Goal: Information Seeking & Learning: Learn about a topic

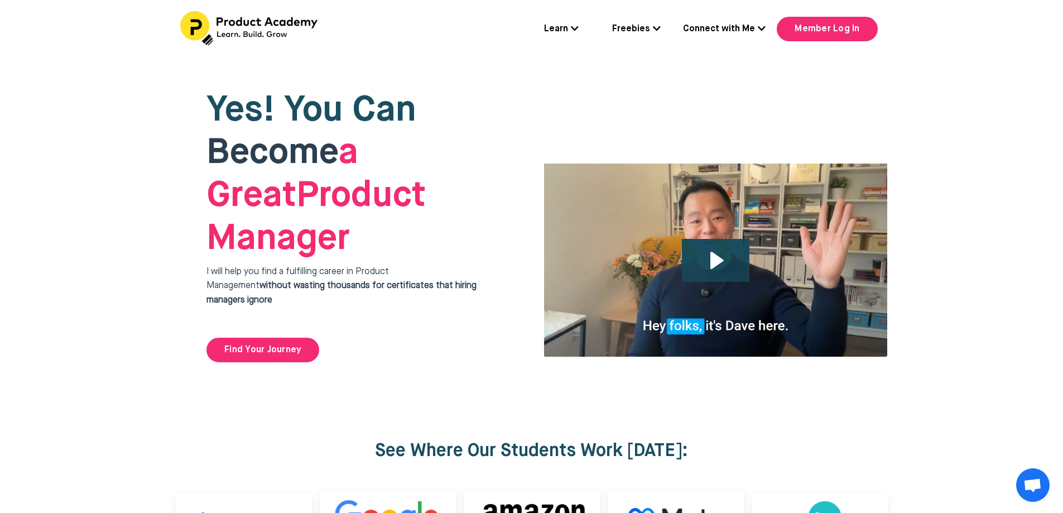
scroll to position [1339, 0]
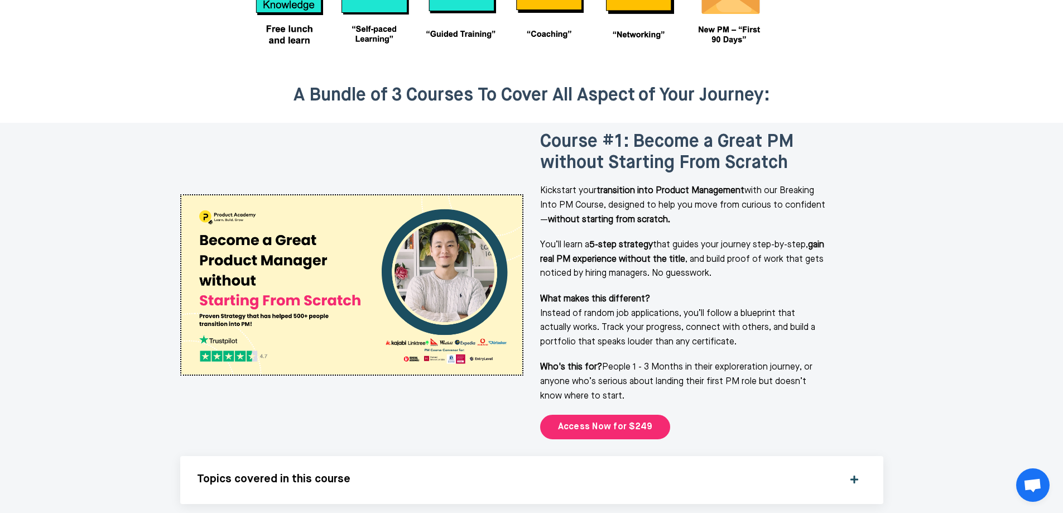
click at [1020, 76] on div at bounding box center [531, 99] width 1063 height 46
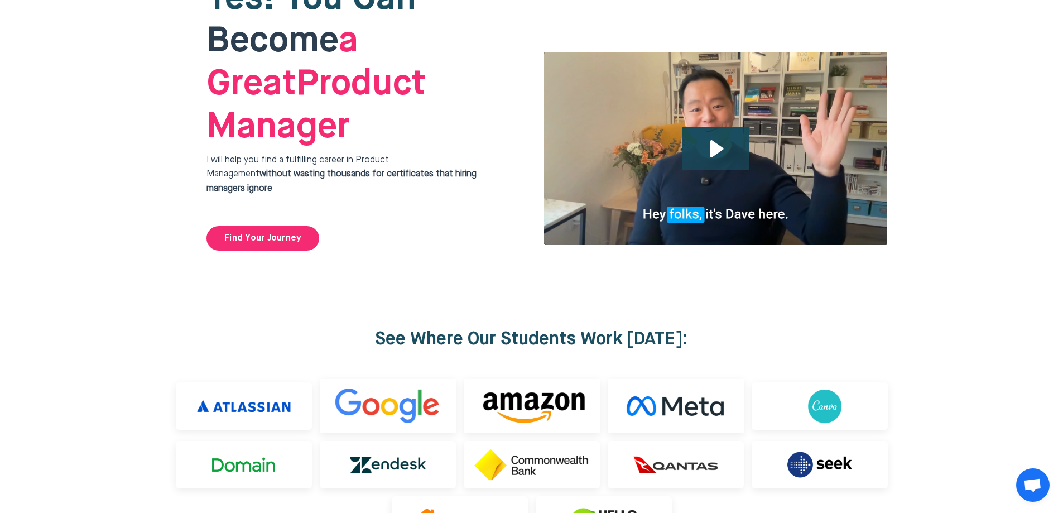
scroll to position [0, 0]
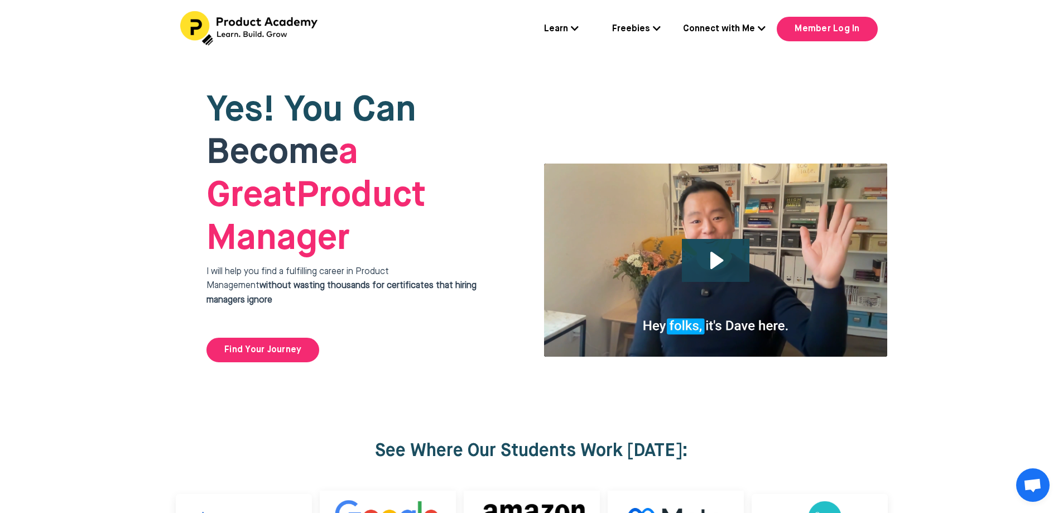
click at [661, 26] on icon at bounding box center [657, 28] width 8 height 9
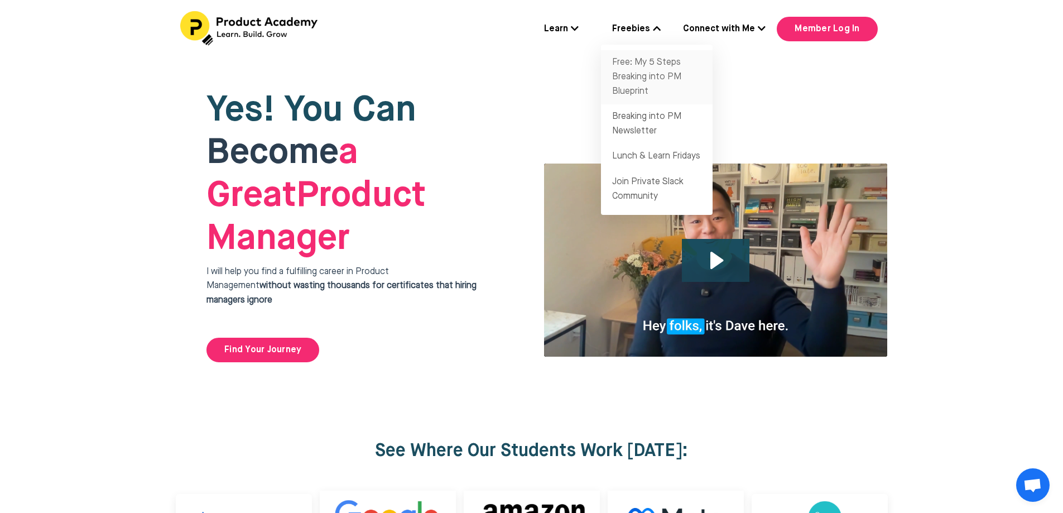
click at [661, 69] on link "Free: My 5 Steps Breaking into PM Blueprint" at bounding box center [657, 77] width 112 height 54
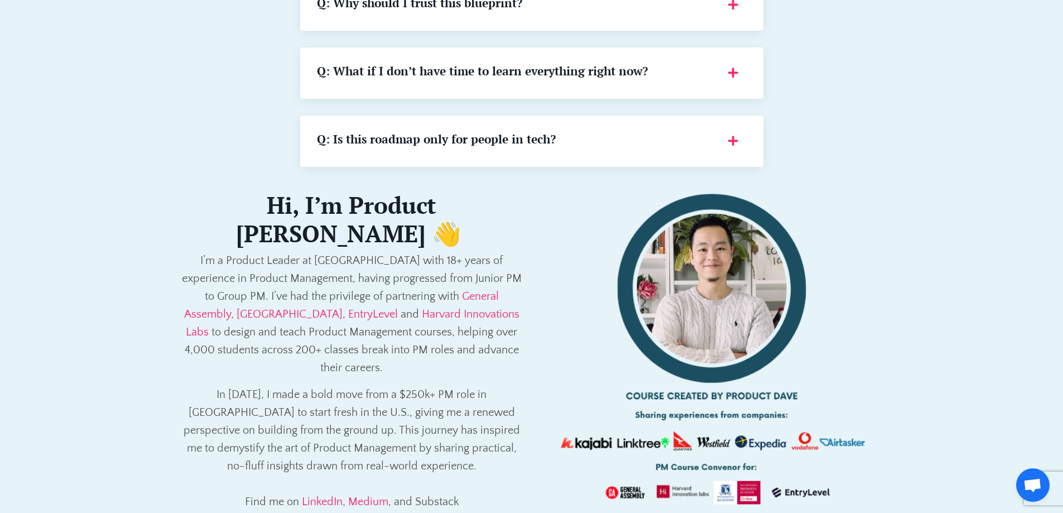
scroll to position [1953, 0]
